Goal: Transaction & Acquisition: Purchase product/service

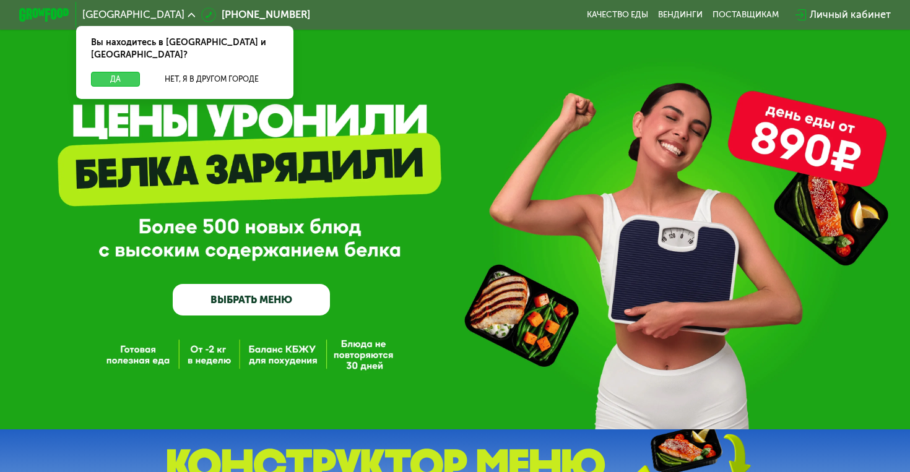
click at [113, 72] on button "Да" at bounding box center [115, 79] width 49 height 15
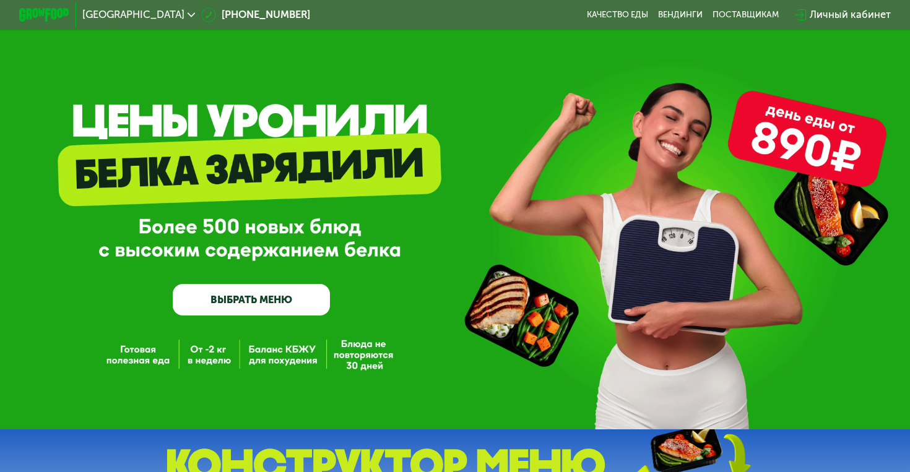
click at [287, 295] on link "ВЫБРАТЬ МЕНЮ" at bounding box center [251, 300] width 157 height 32
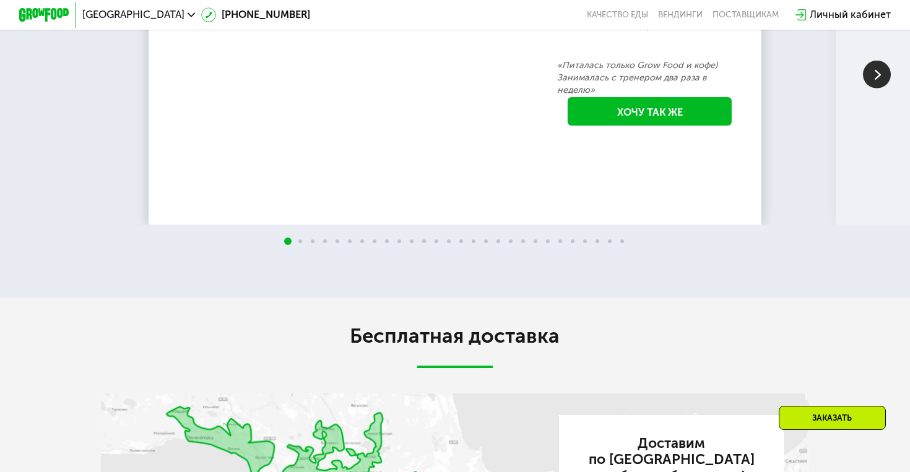
scroll to position [2156, 0]
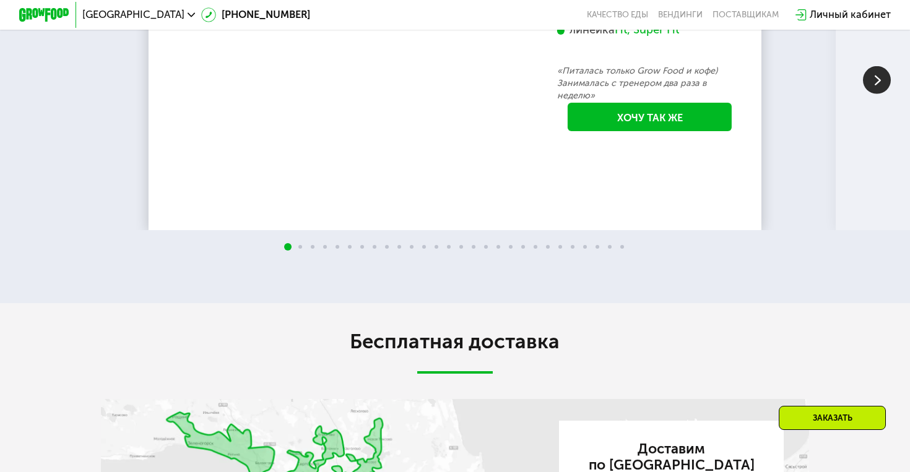
click at [623, 38] on div "Fit, Super Fit" at bounding box center [647, 30] width 64 height 15
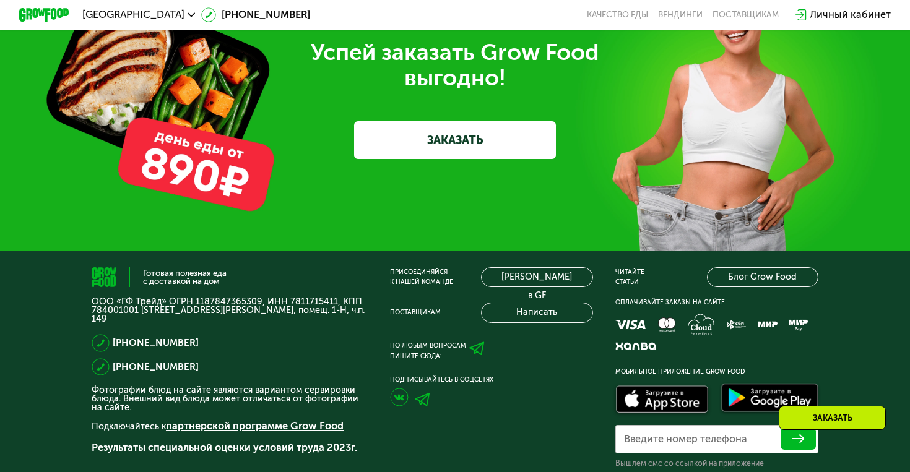
scroll to position [3777, 0]
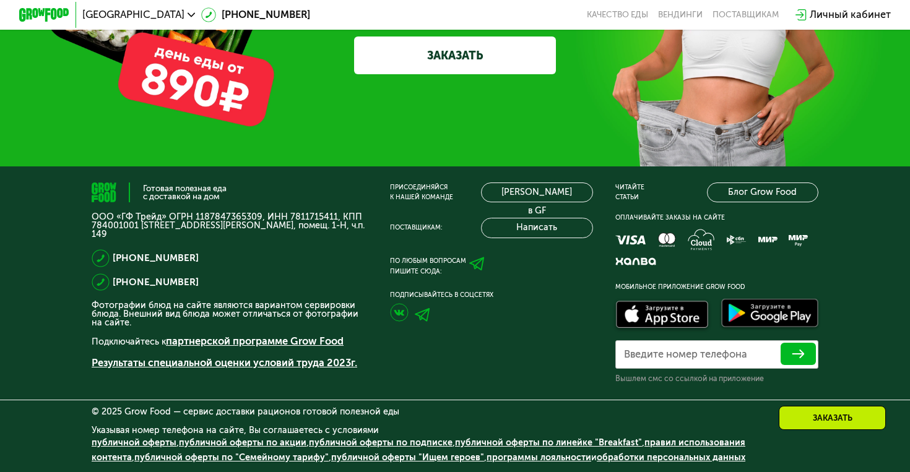
click at [454, 54] on link "ЗАКАЗАТЬ" at bounding box center [455, 56] width 202 height 38
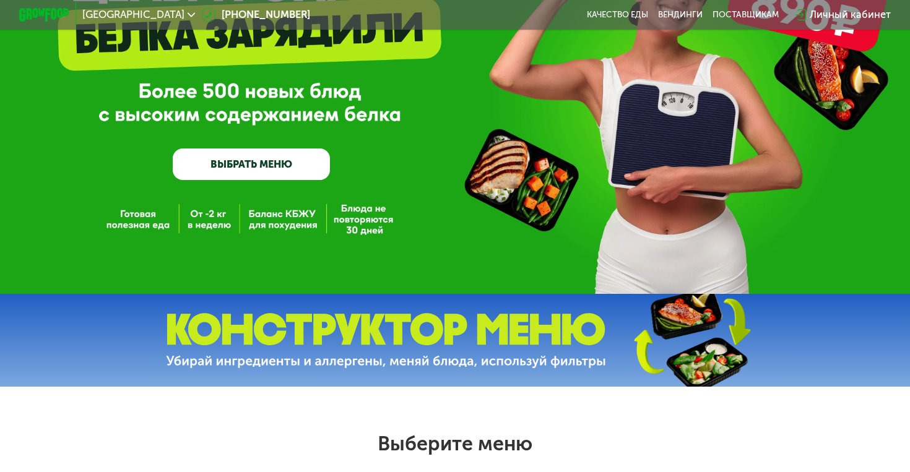
scroll to position [0, 0]
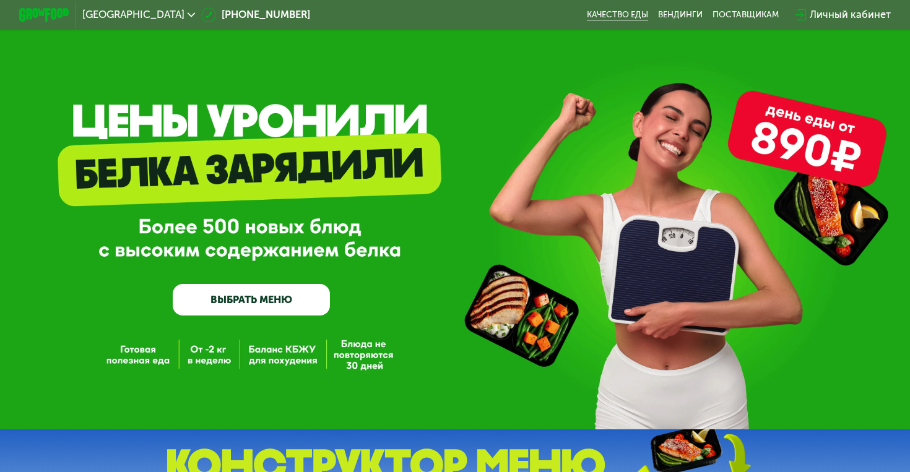
click at [634, 19] on link "Качество еды" at bounding box center [617, 15] width 61 height 10
